Goal: Task Accomplishment & Management: Manage account settings

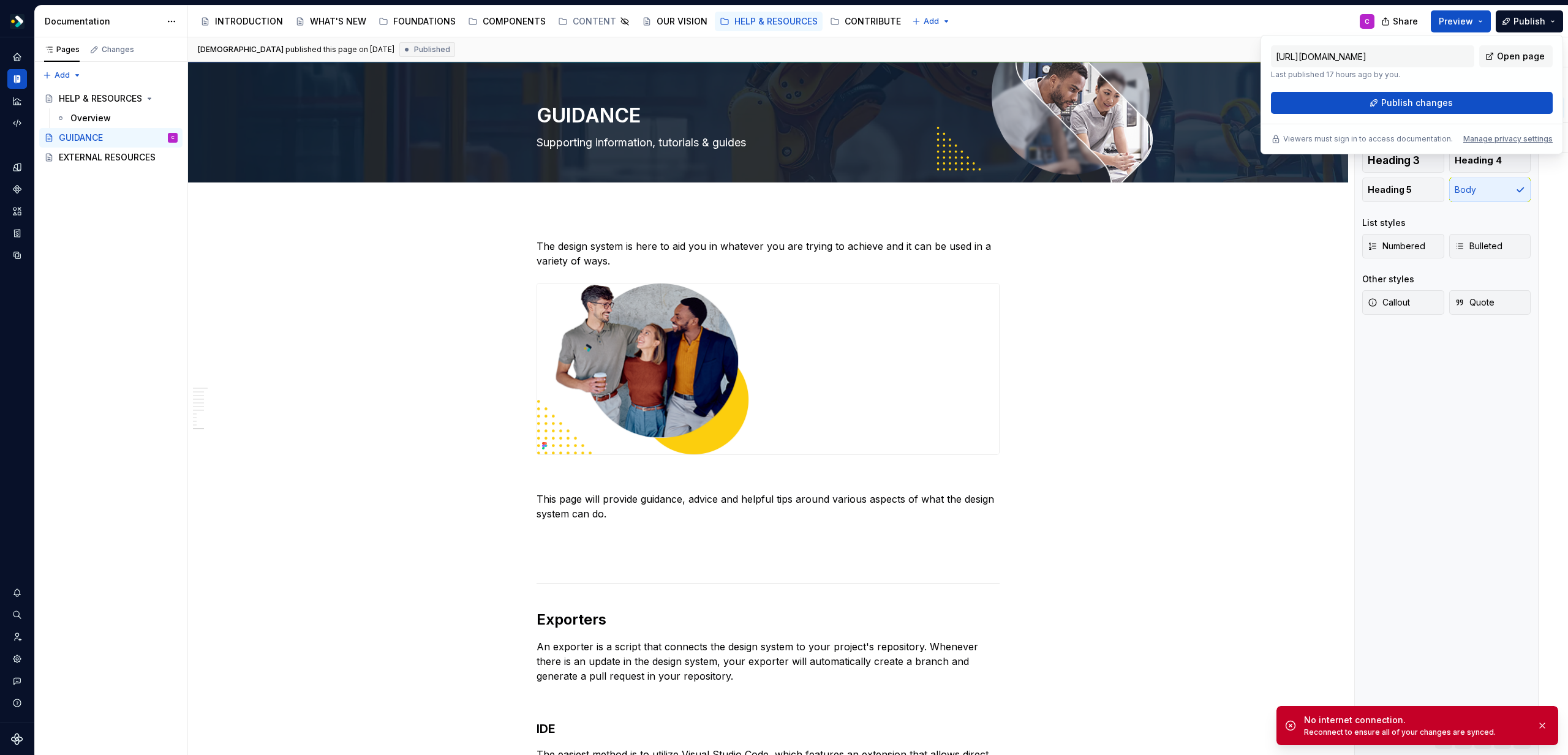
scroll to position [3409, 0]
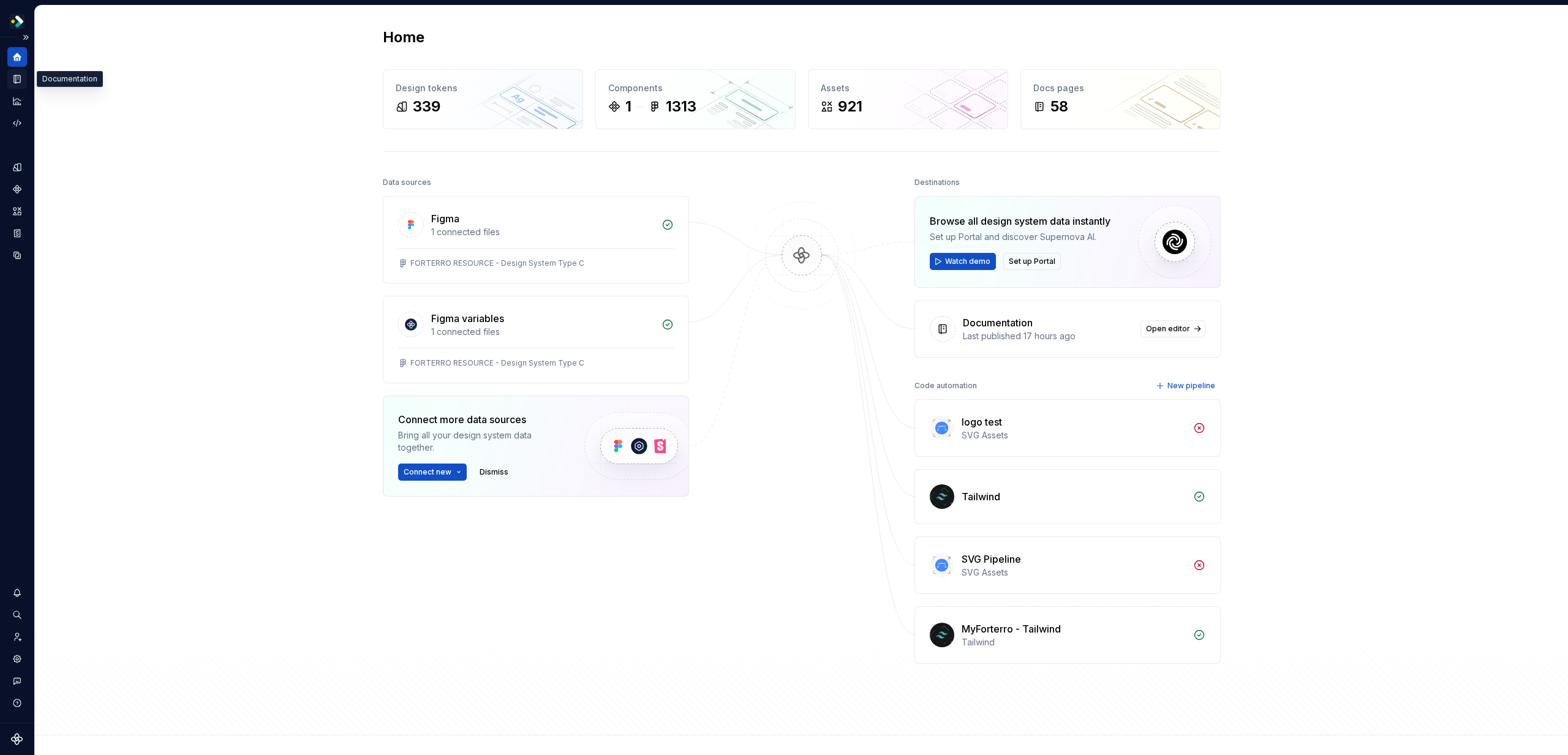
click at [18, 78] on icon "Documentation" at bounding box center [18, 78] width 5 height 6
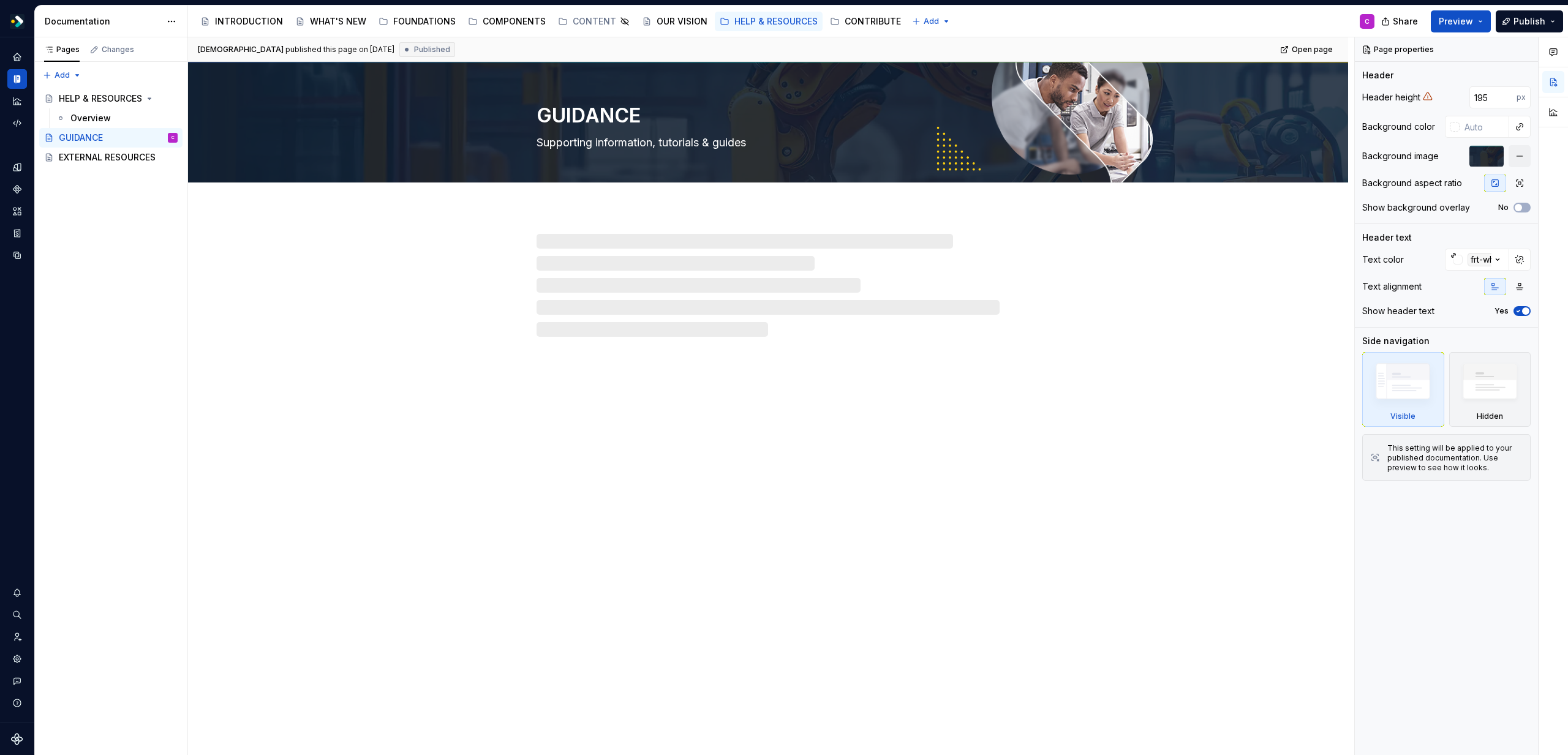
type textarea "*"
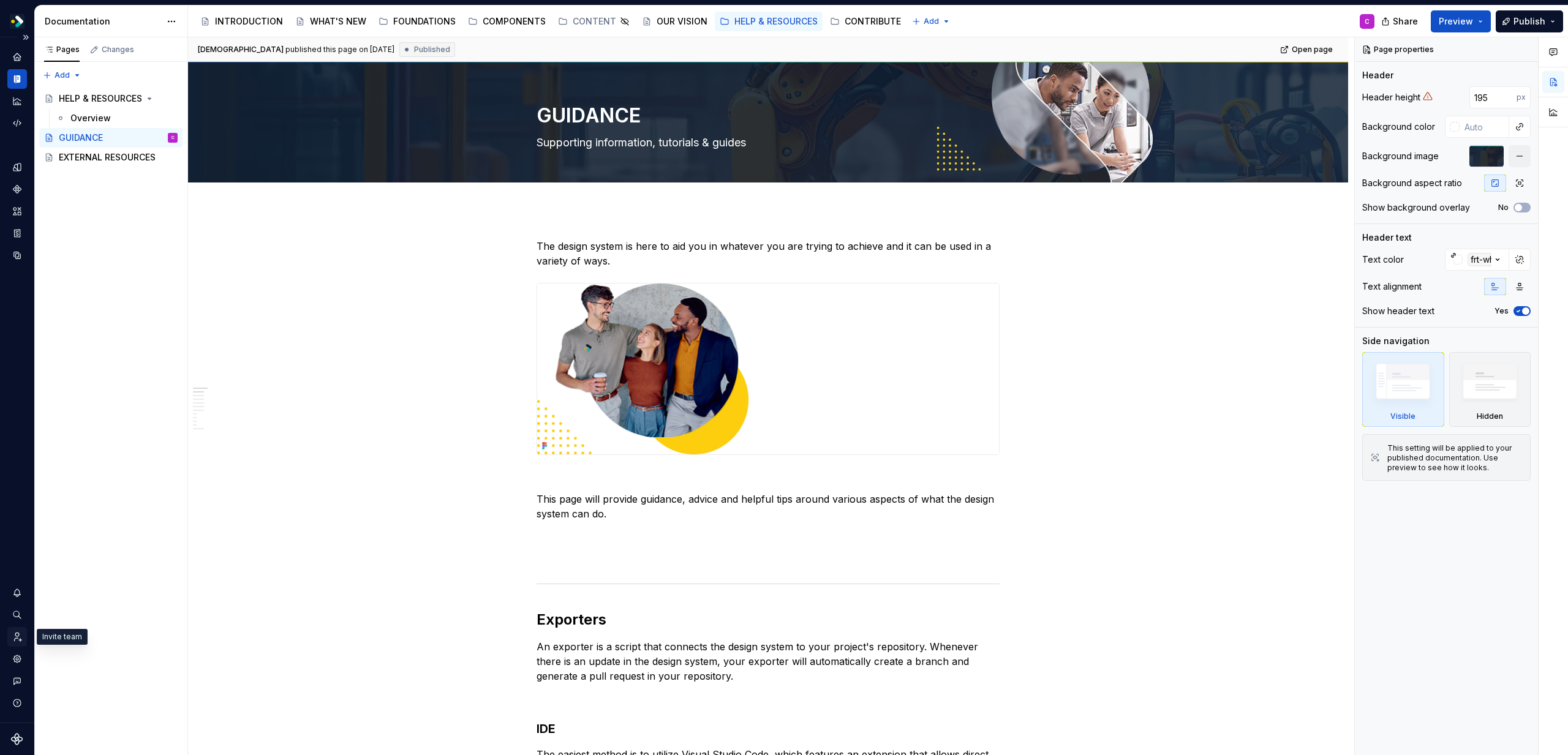
click at [22, 640] on icon "Invite team" at bounding box center [18, 637] width 11 height 11
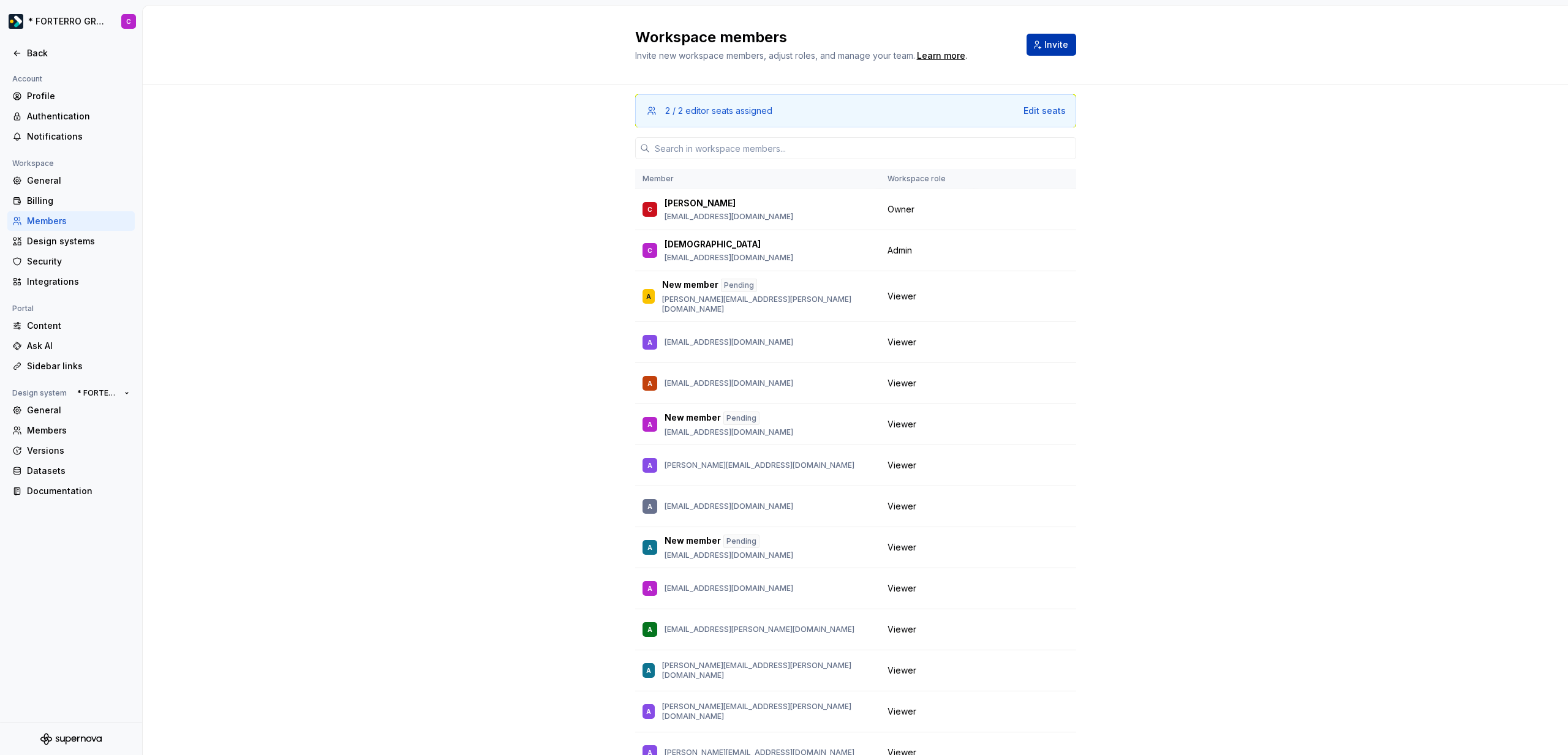
click at [1047, 42] on span "Invite" at bounding box center [1056, 44] width 24 height 12
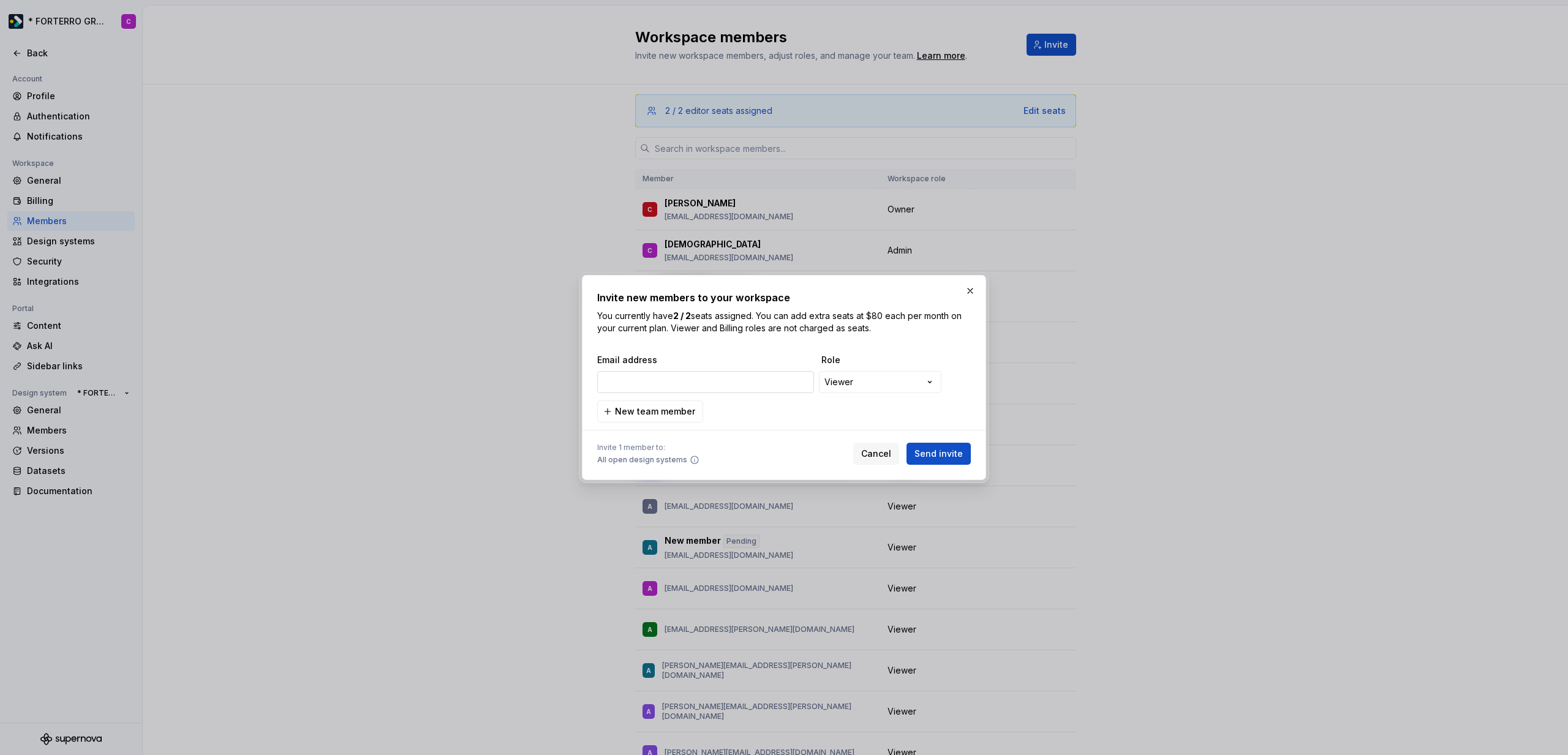
click at [711, 386] on input "email" at bounding box center [705, 382] width 217 height 22
type input "ph@targit.com"
click at [656, 410] on span "New team member" at bounding box center [654, 411] width 80 height 12
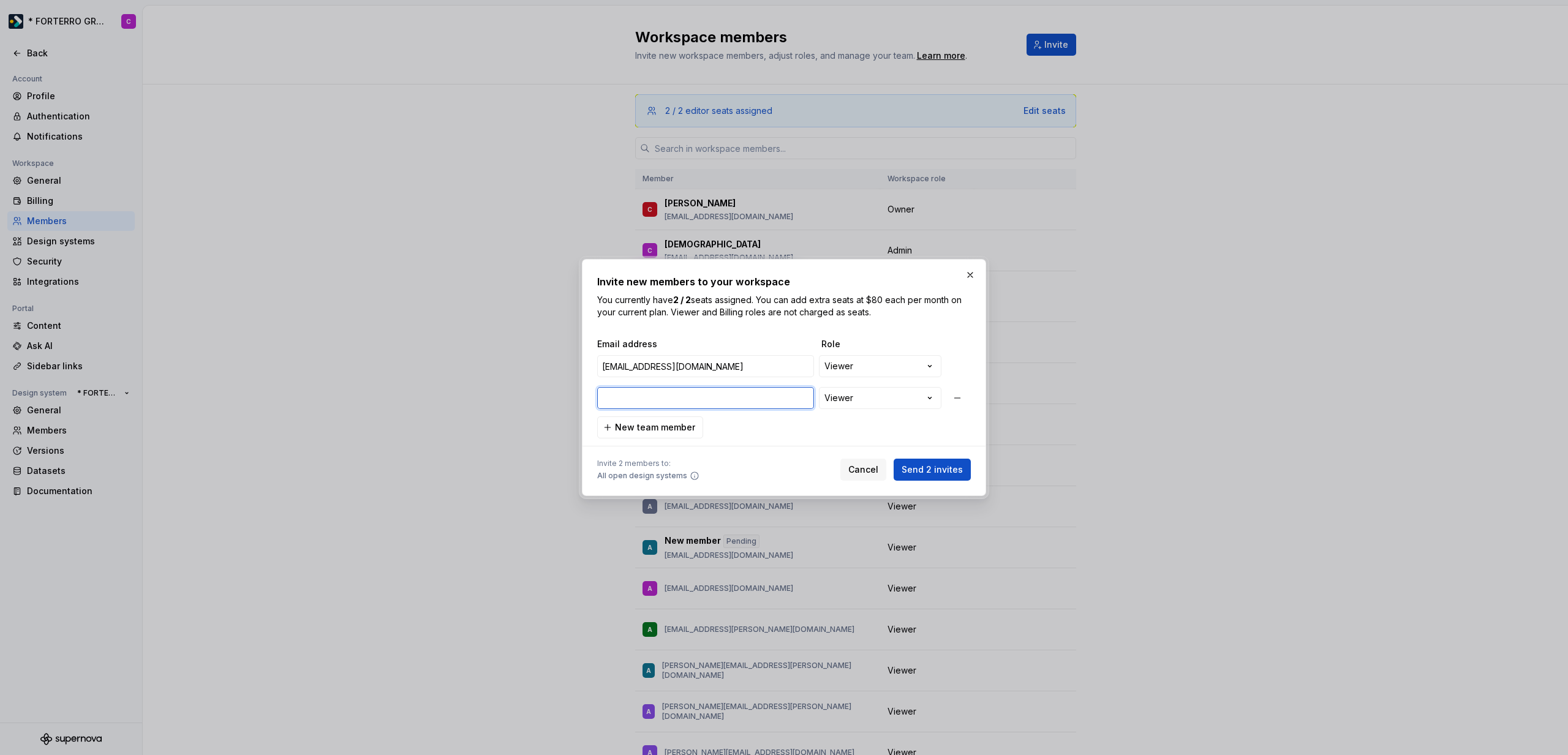
click at [690, 397] on input "email" at bounding box center [705, 398] width 217 height 22
paste input "smh@targit.com"
type input "smh@targit.com"
click at [920, 476] on button "Send 2 invites" at bounding box center [932, 470] width 78 height 22
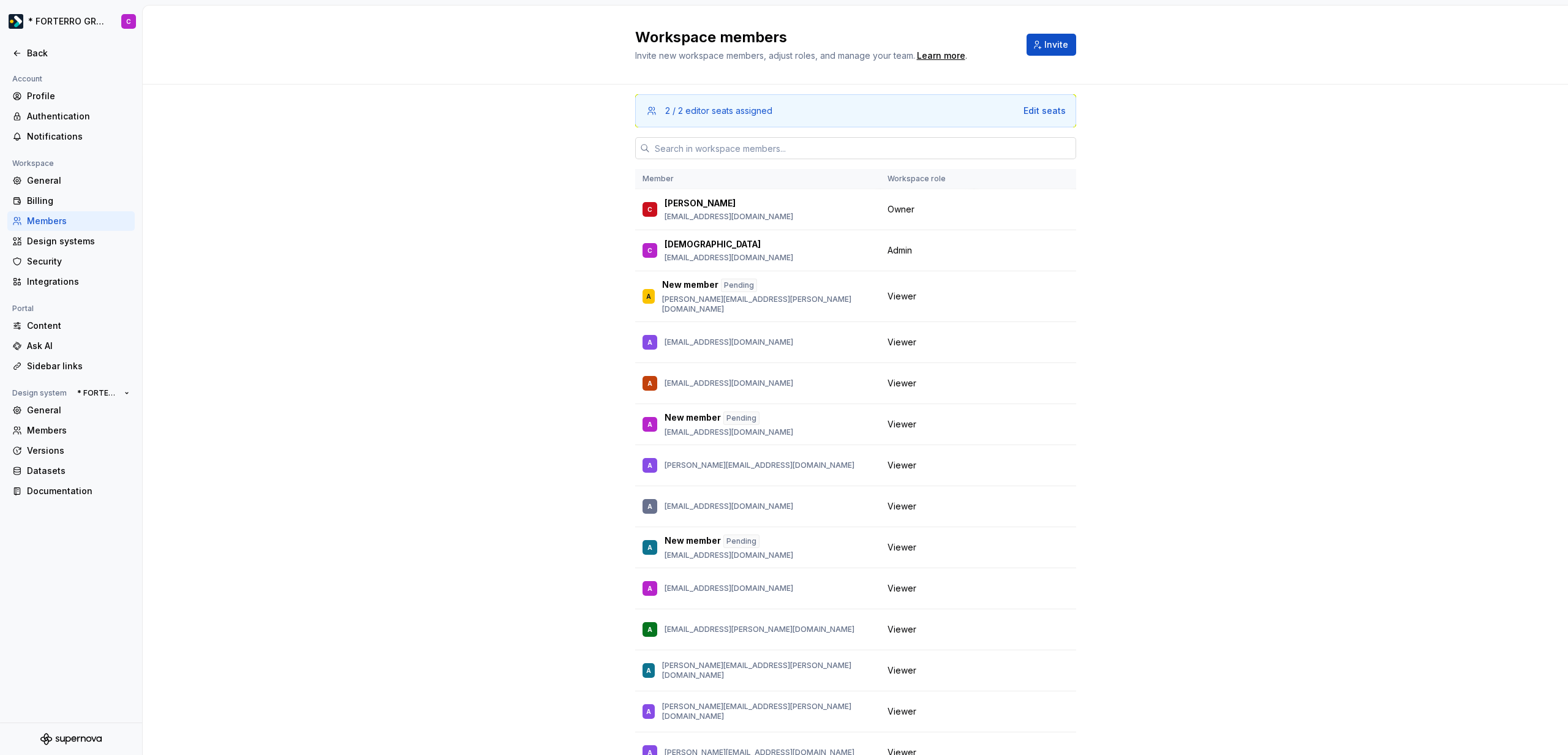
click at [696, 152] on input "text" at bounding box center [863, 149] width 426 height 22
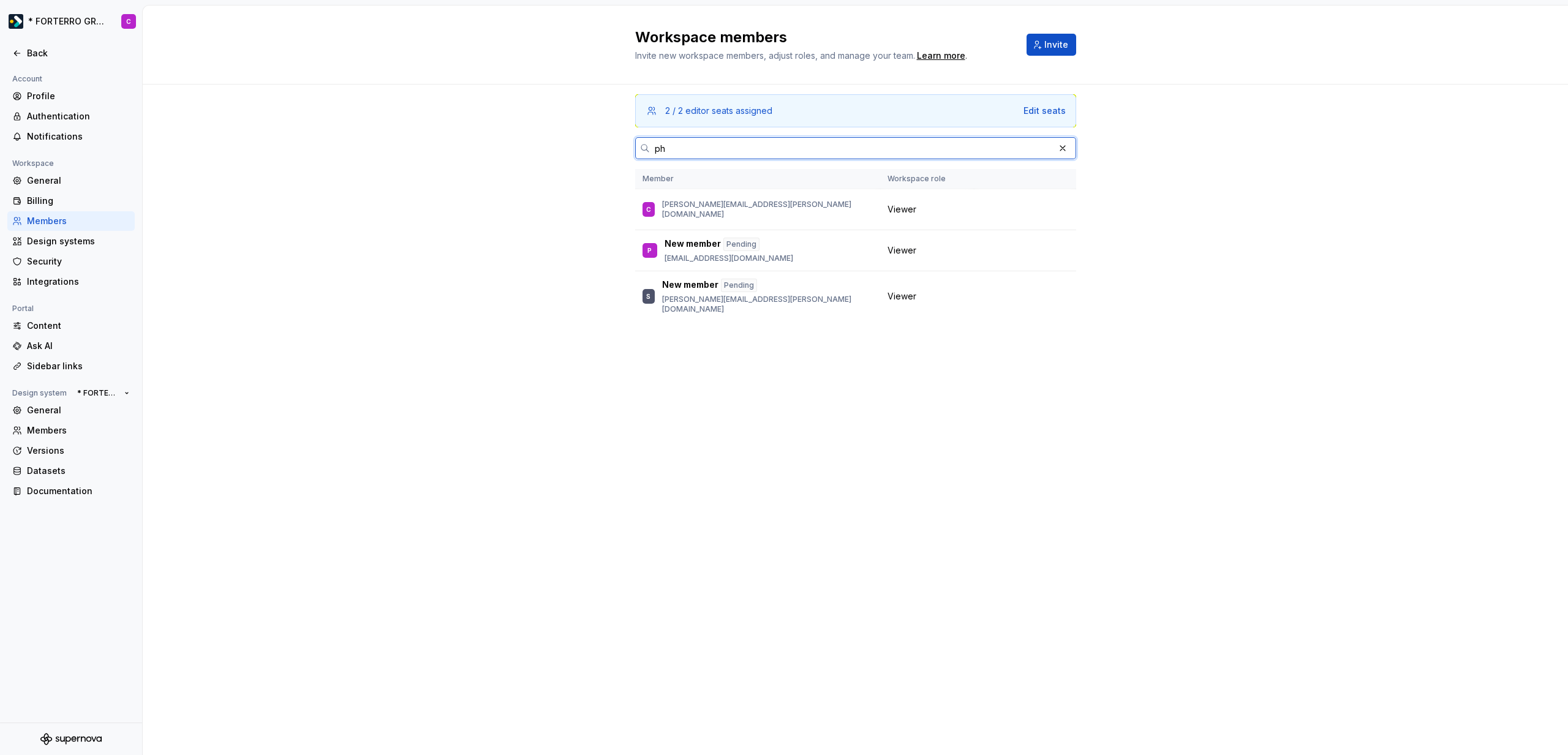
type input "p"
